Goal: Information Seeking & Learning: Learn about a topic

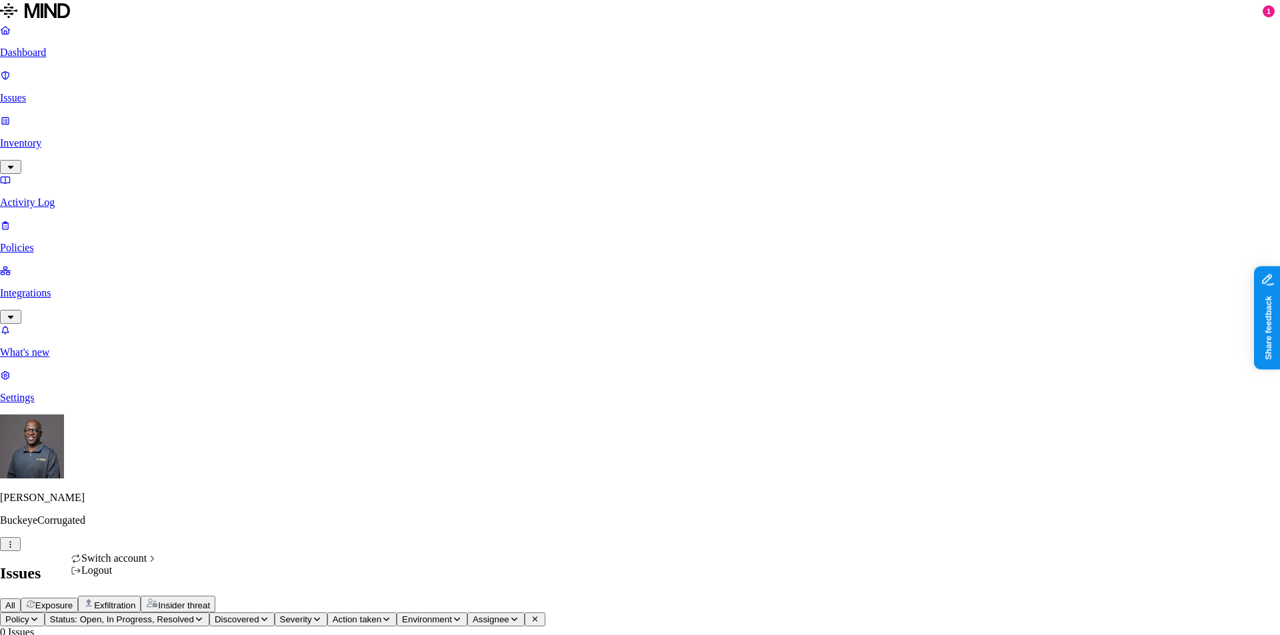
click at [129, 614] on html "Dashboard Issues Inventory Activity Log Policies Integrations What's new 1 Sett…" at bounding box center [640, 424] width 1280 height 849
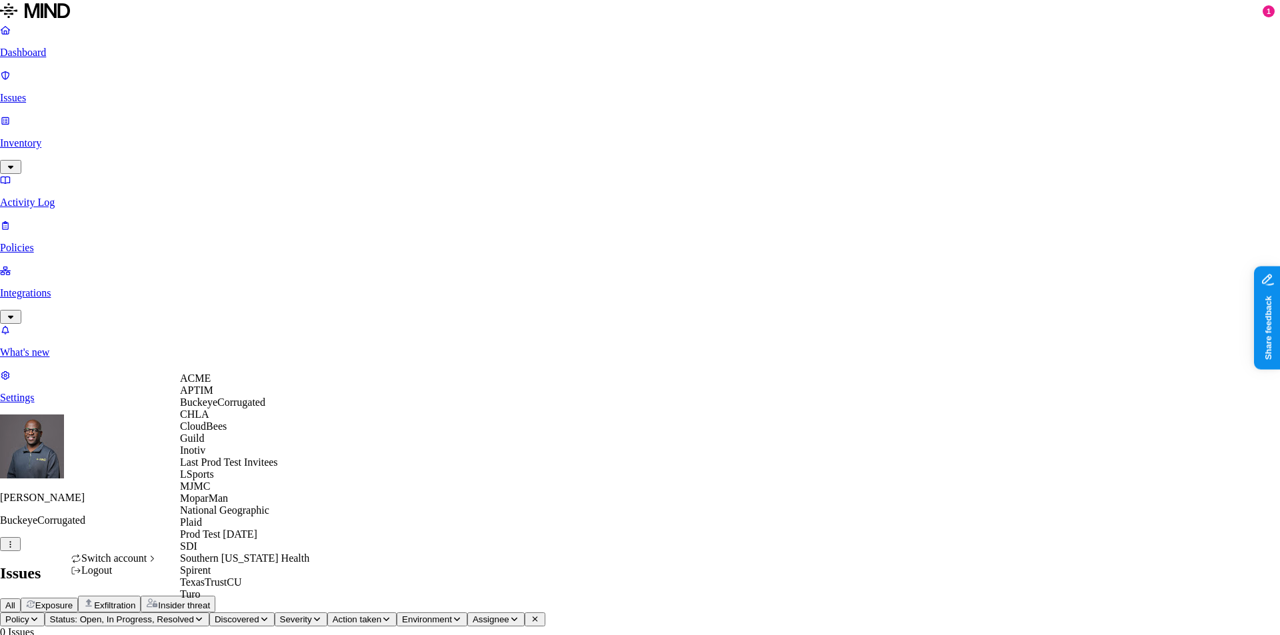
click at [208, 384] on span "ACME" at bounding box center [195, 378] width 31 height 11
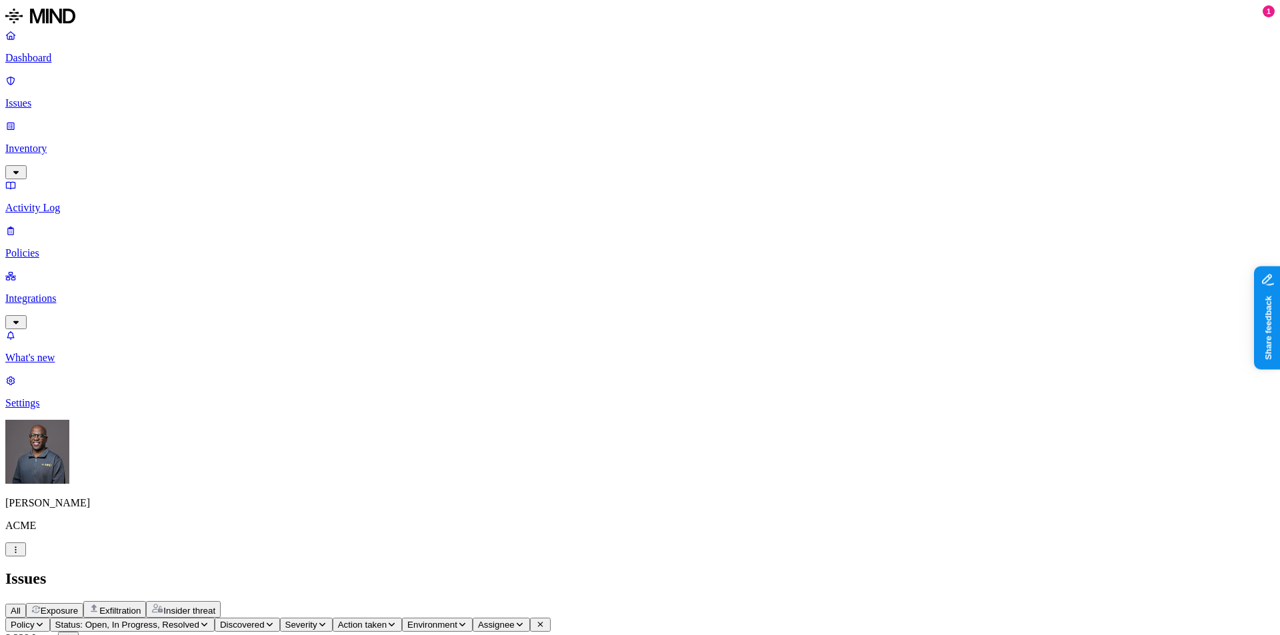
click at [50, 59] on p "Dashboard" at bounding box center [639, 58] width 1269 height 12
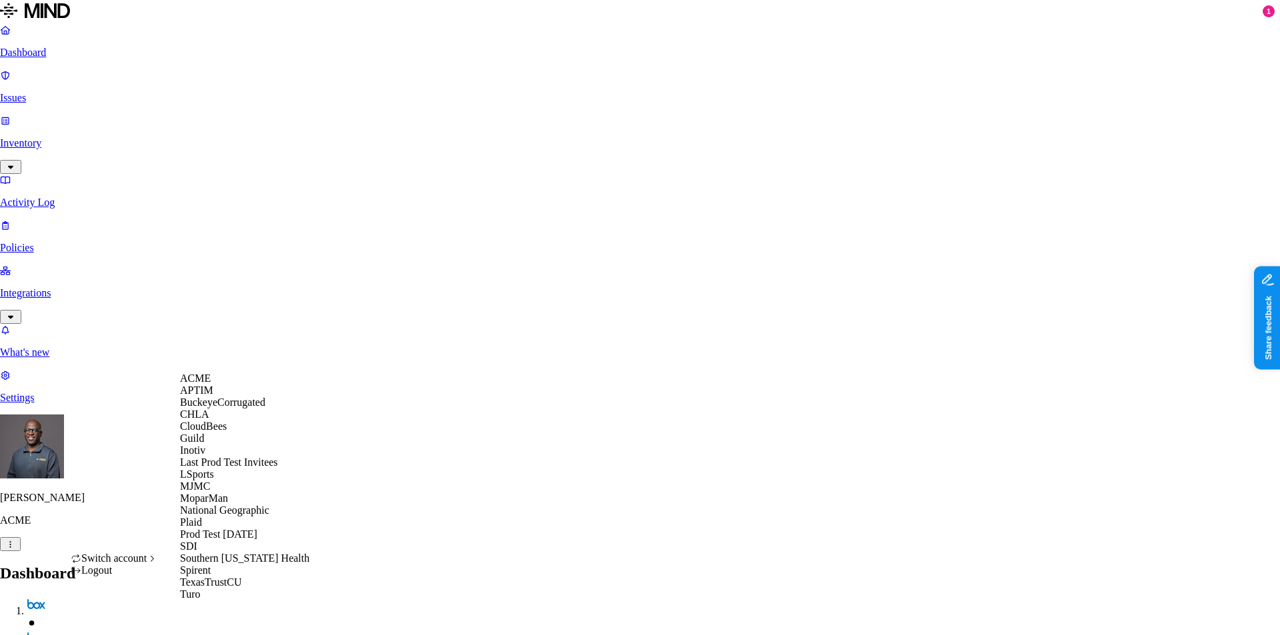
click at [204, 492] on span "MJMC" at bounding box center [195, 486] width 30 height 11
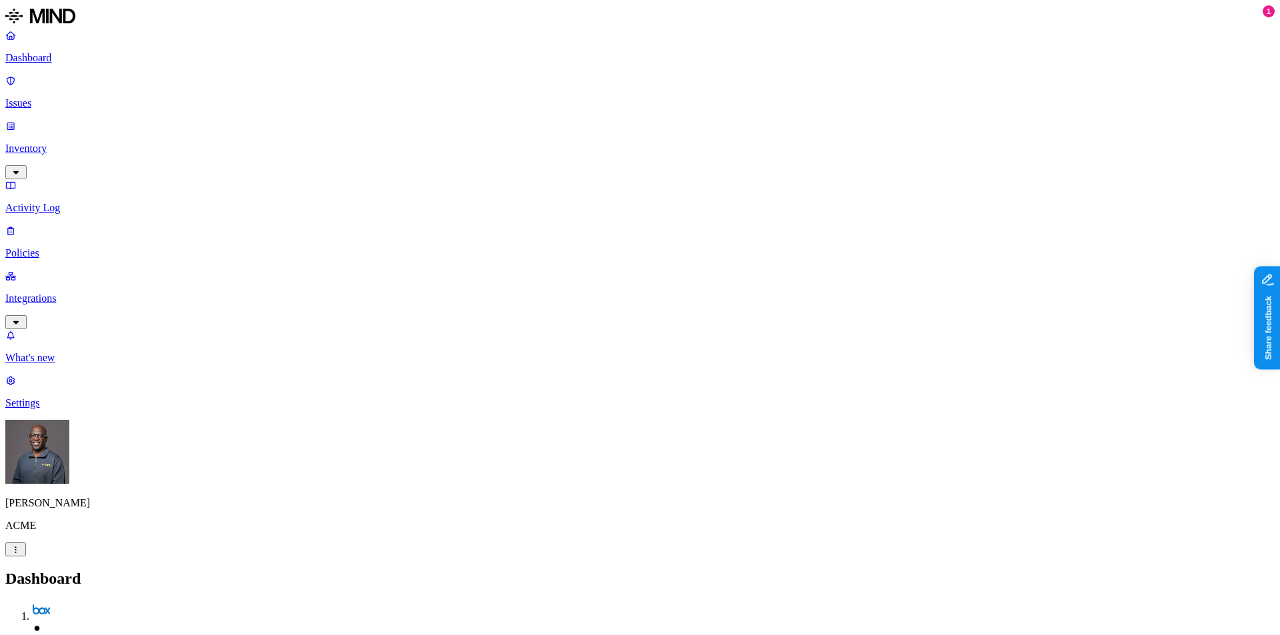
click at [43, 143] on p "Inventory" at bounding box center [639, 149] width 1269 height 12
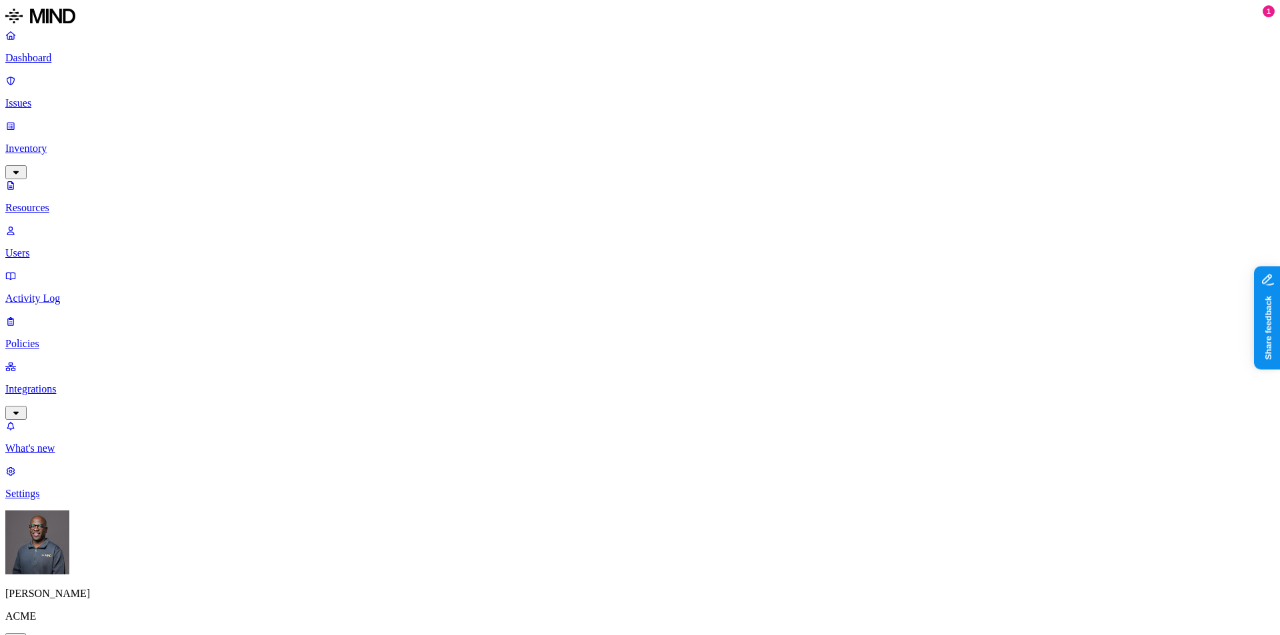
drag, startPoint x: 904, startPoint y: 28, endPoint x: 1047, endPoint y: 41, distance: 143.9
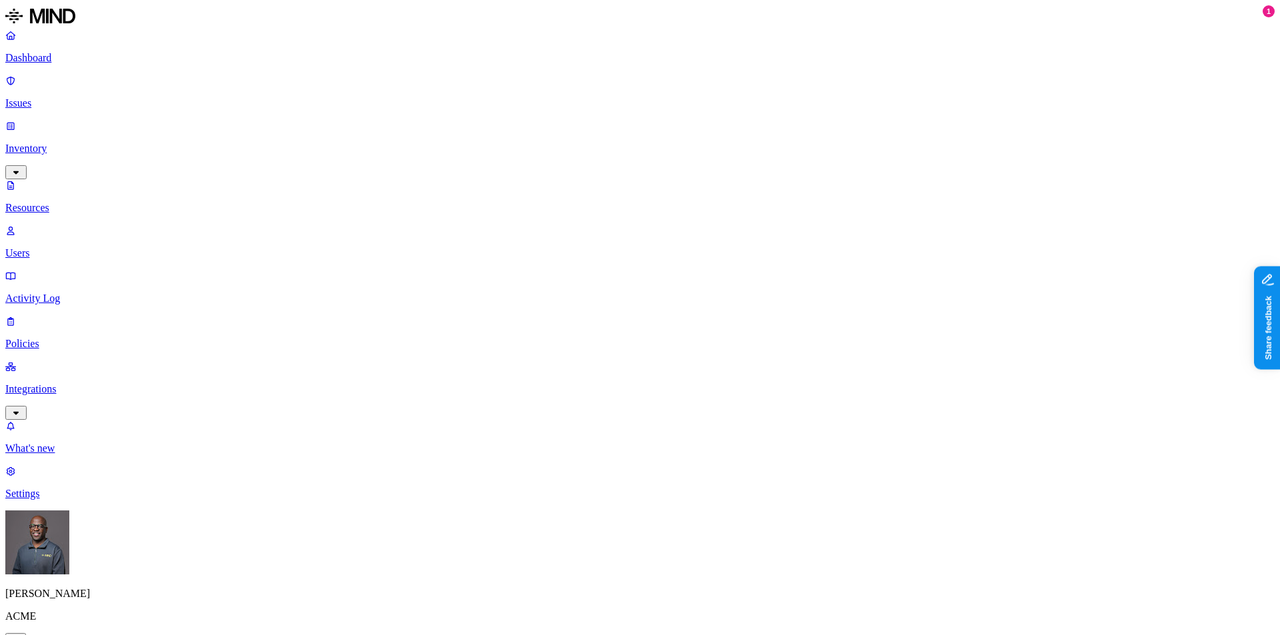
click at [398, 74] on button "button" at bounding box center [403, 76] width 11 height 4
click at [398, 190] on button "button" at bounding box center [403, 192] width 11 height 4
click at [398, 153] on button "button" at bounding box center [403, 155] width 11 height 4
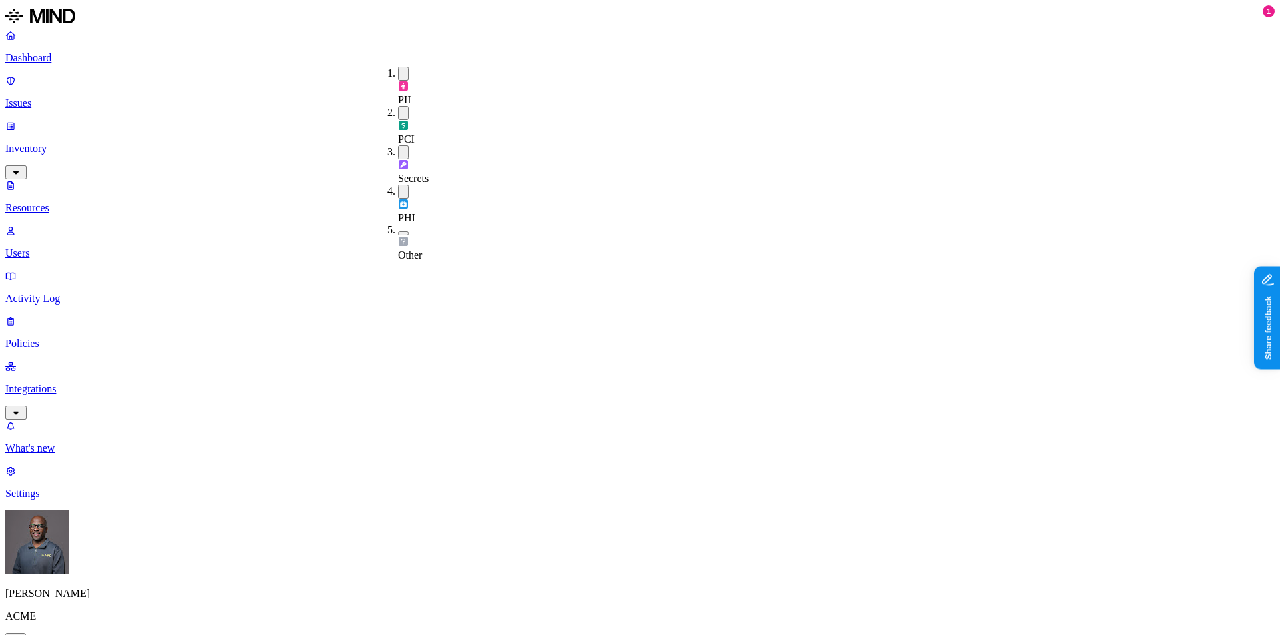
click at [398, 145] on button "button" at bounding box center [403, 152] width 11 height 14
click at [398, 106] on div "PCI" at bounding box center [398, 125] width 0 height 39
click at [398, 69] on button "button" at bounding box center [403, 74] width 11 height 14
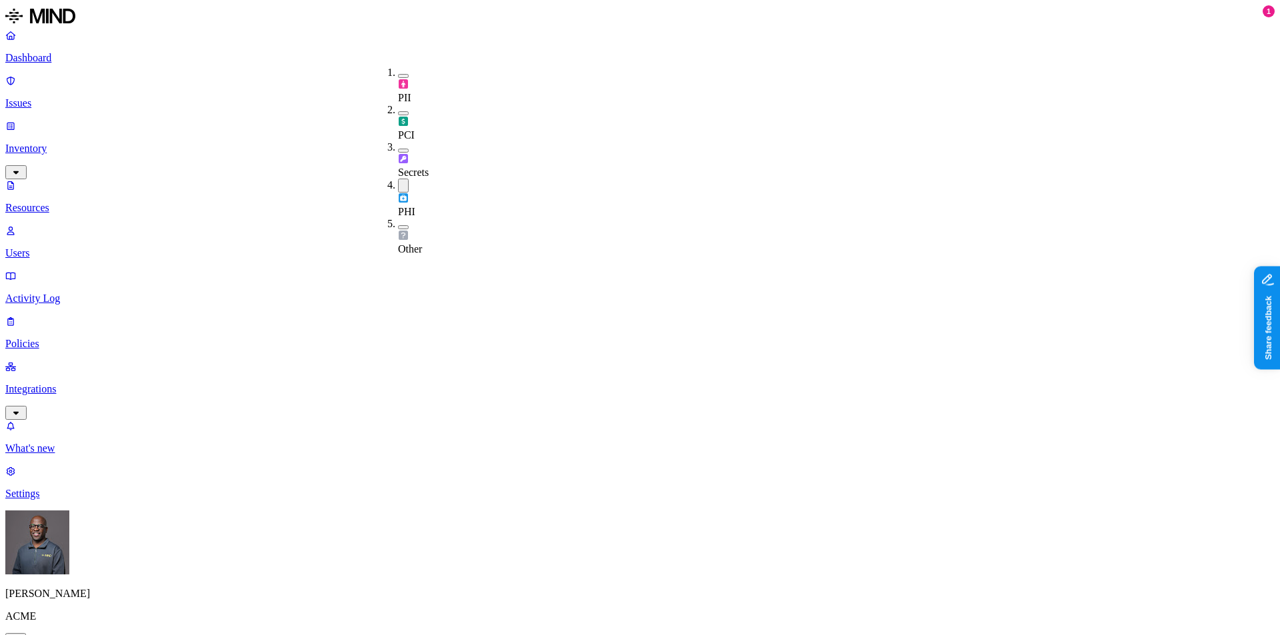
drag, startPoint x: 638, startPoint y: 7, endPoint x: 1014, endPoint y: 51, distance: 378.5
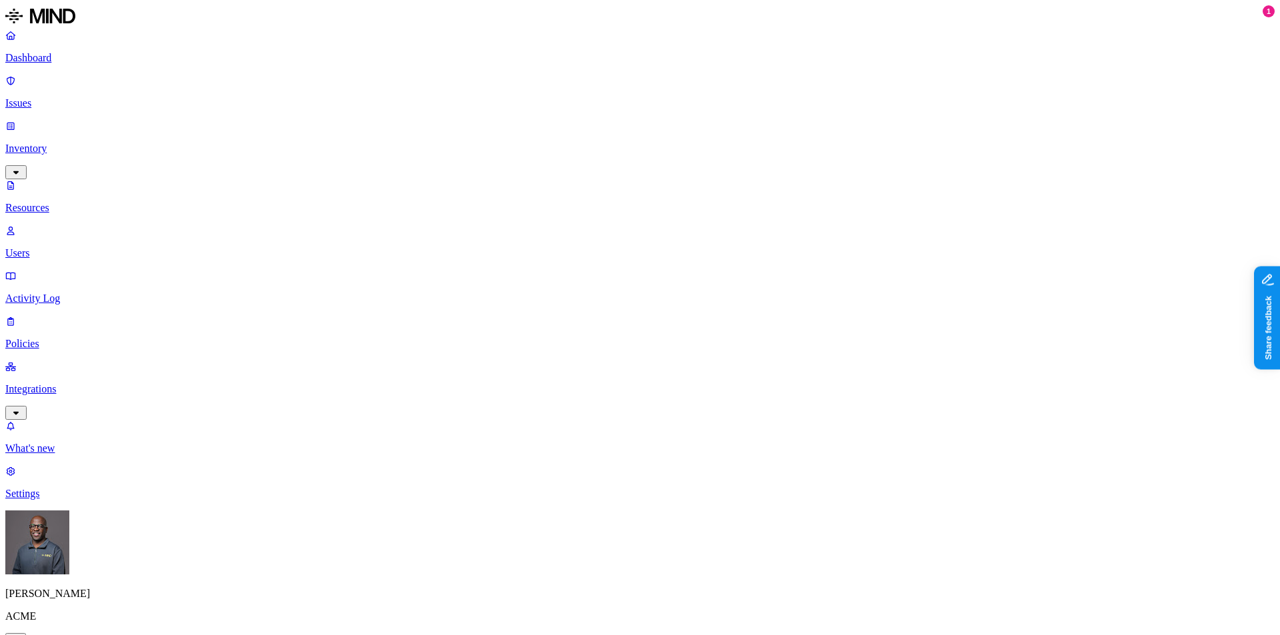
click at [398, 179] on button "button" at bounding box center [403, 186] width 11 height 14
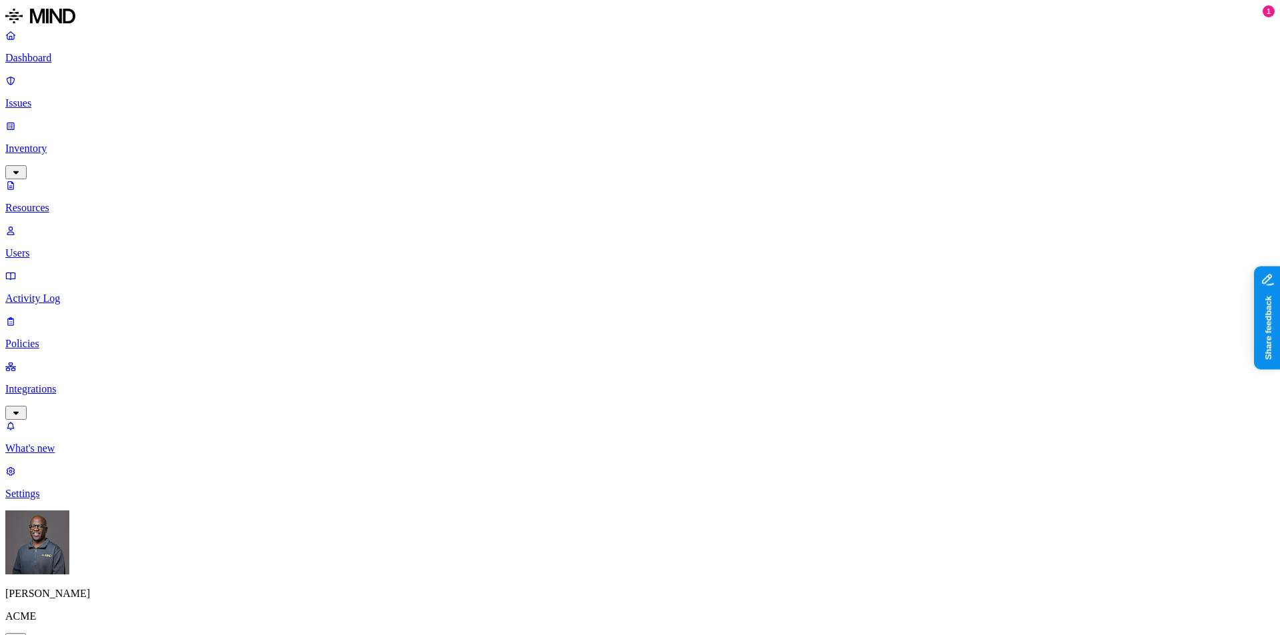
click at [21, 635] on icon "button" at bounding box center [16, 641] width 10 height 8
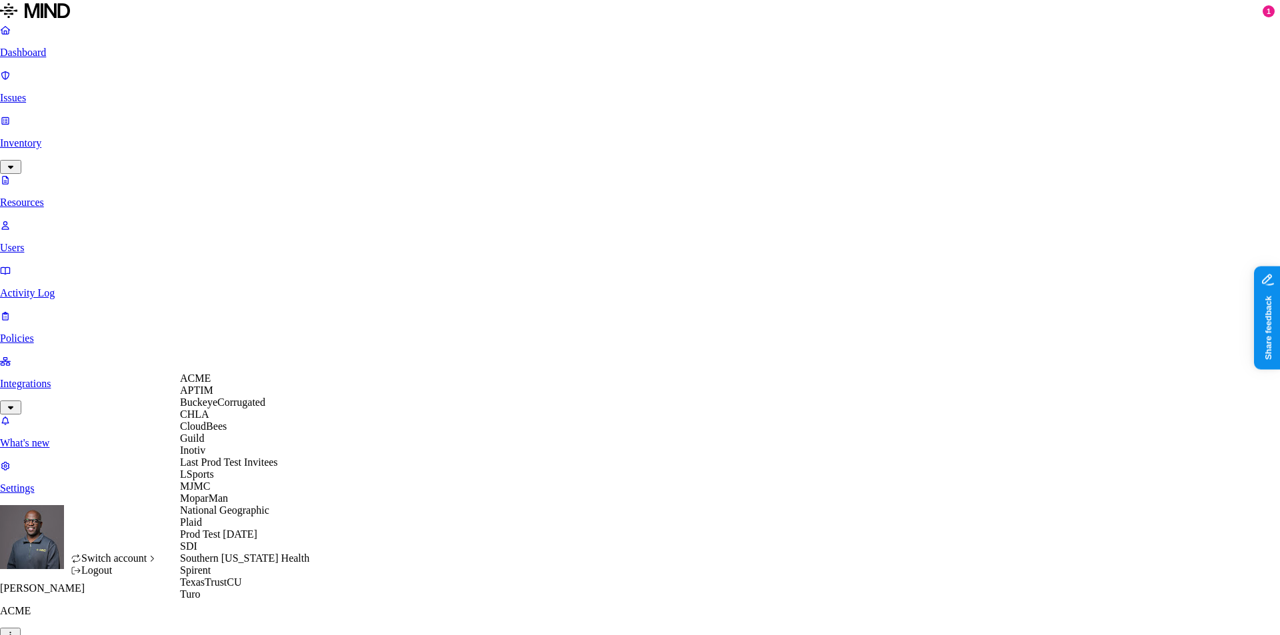
click at [251, 408] on span "BuckeyeCorrugated" at bounding box center [222, 402] width 85 height 11
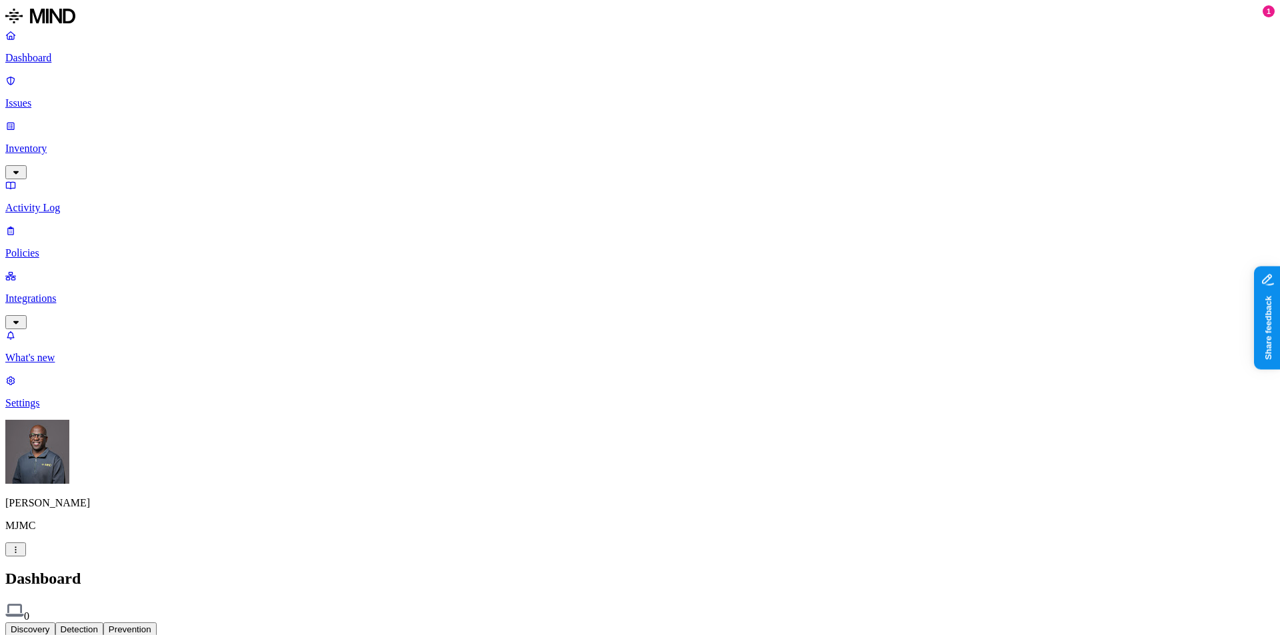
click at [49, 409] on p "Settings" at bounding box center [639, 403] width 1269 height 12
click at [45, 58] on p "Dashboard" at bounding box center [639, 58] width 1269 height 12
click at [127, 617] on html "Dashboard Issues Inventory Activity Log Policies Integrations What's new 1 Sett…" at bounding box center [640, 413] width 1280 height 827
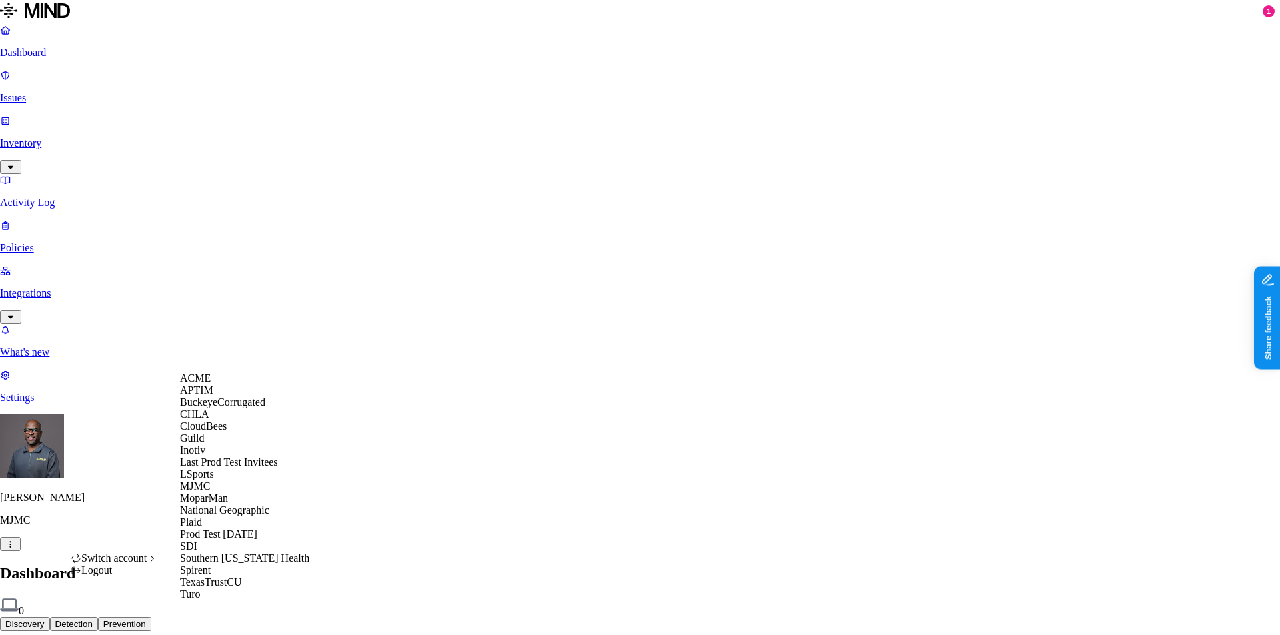
scroll to position [200, 0]
click at [229, 505] on span "National Geographic" at bounding box center [224, 510] width 89 height 11
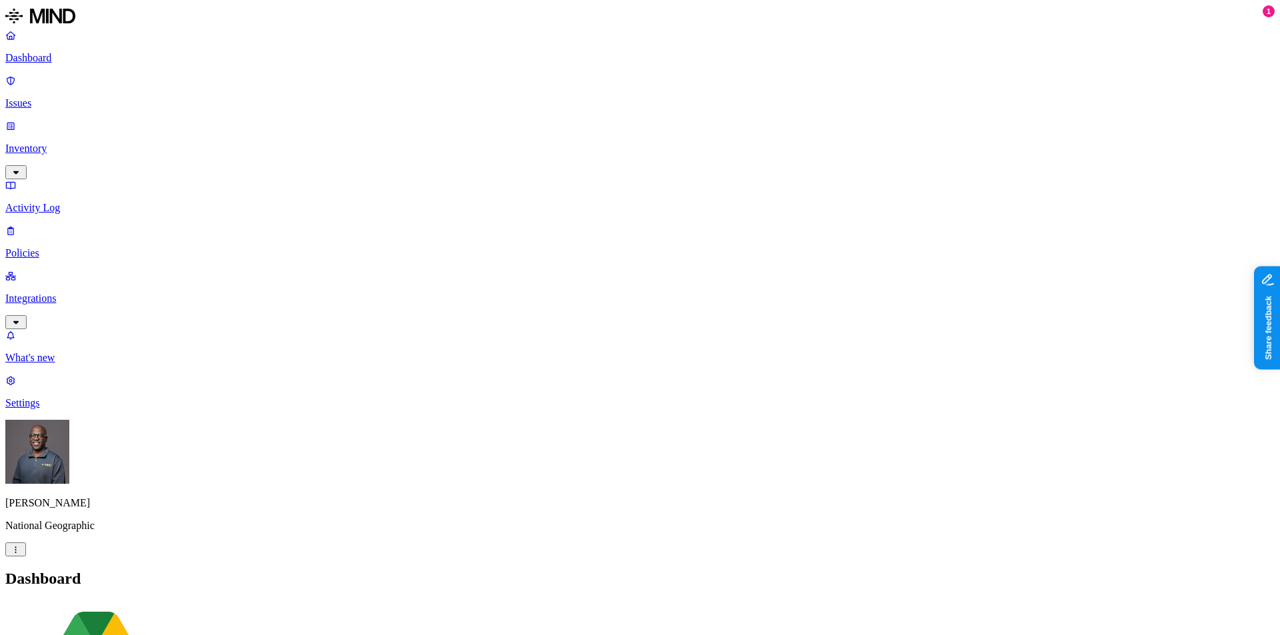
click at [64, 143] on p "Inventory" at bounding box center [639, 149] width 1269 height 12
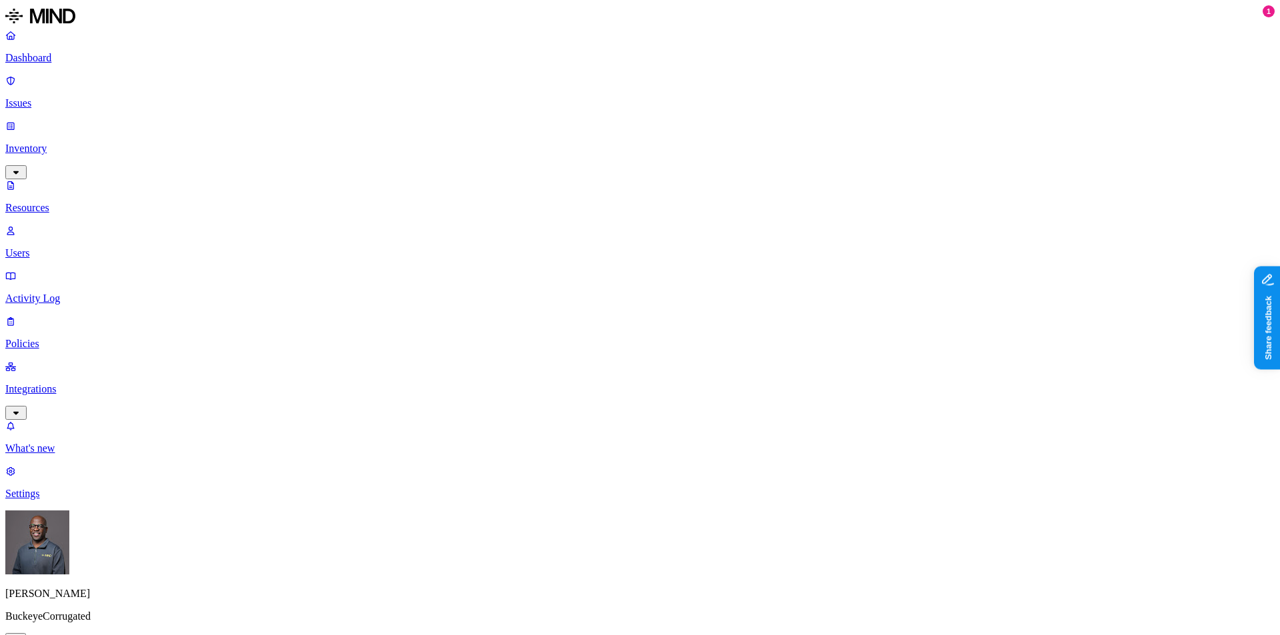
click at [59, 63] on p "Dashboard" at bounding box center [639, 58] width 1269 height 12
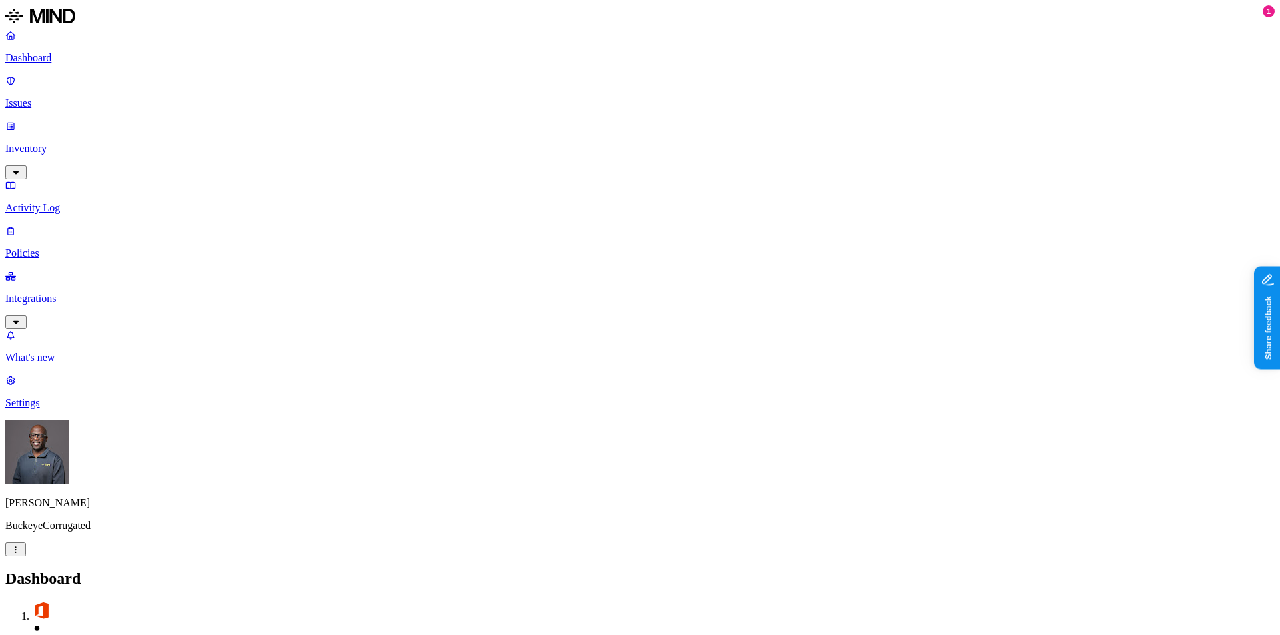
click at [61, 247] on p "Policies" at bounding box center [639, 253] width 1269 height 12
